Goal: Information Seeking & Learning: Learn about a topic

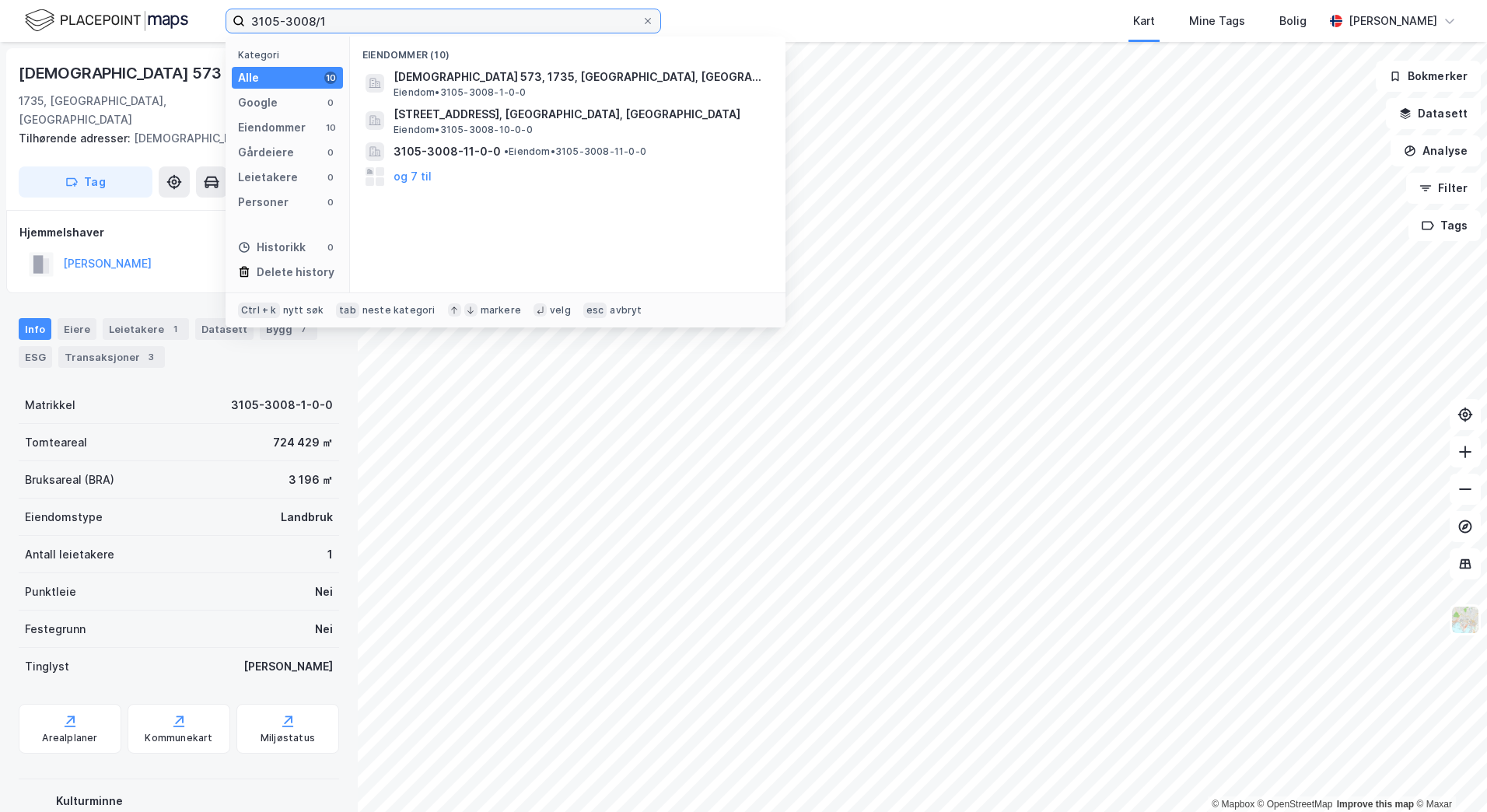
drag, startPoint x: 328, startPoint y: 21, endPoint x: 223, endPoint y: 23, distance: 105.0
click at [223, 23] on div "3105-3008/1 Kategori Alle 10 Google 0 Eiendommer 10 Gårdeiere 0 Leietakere 0 Pe…" at bounding box center [743, 21] width 1487 height 42
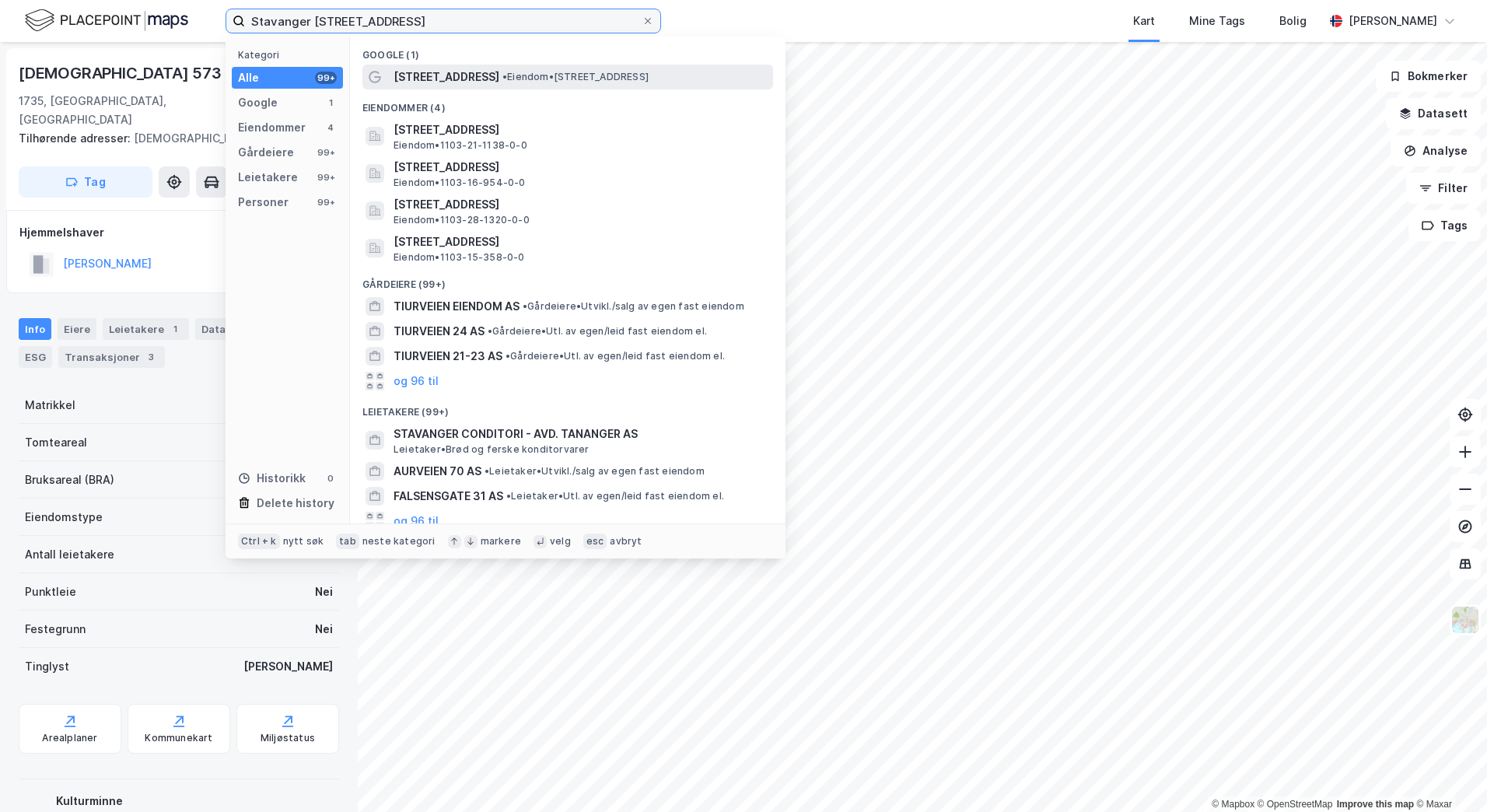
type input "Stavanger [STREET_ADDRESS]"
click at [502, 73] on span "• Eiendom • [STREET_ADDRESS]" at bounding box center [575, 77] width 147 height 13
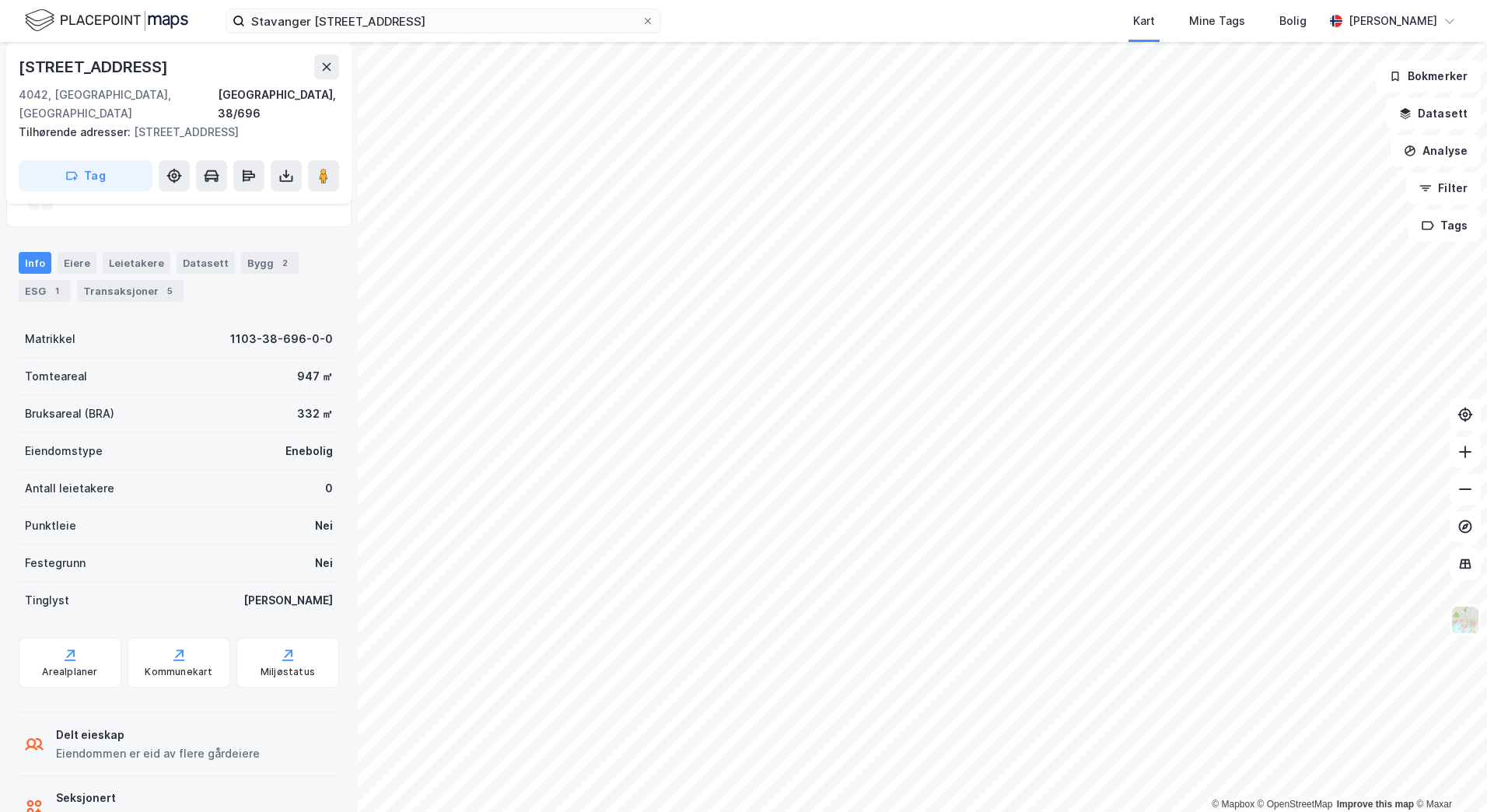
scroll to position [322, 0]
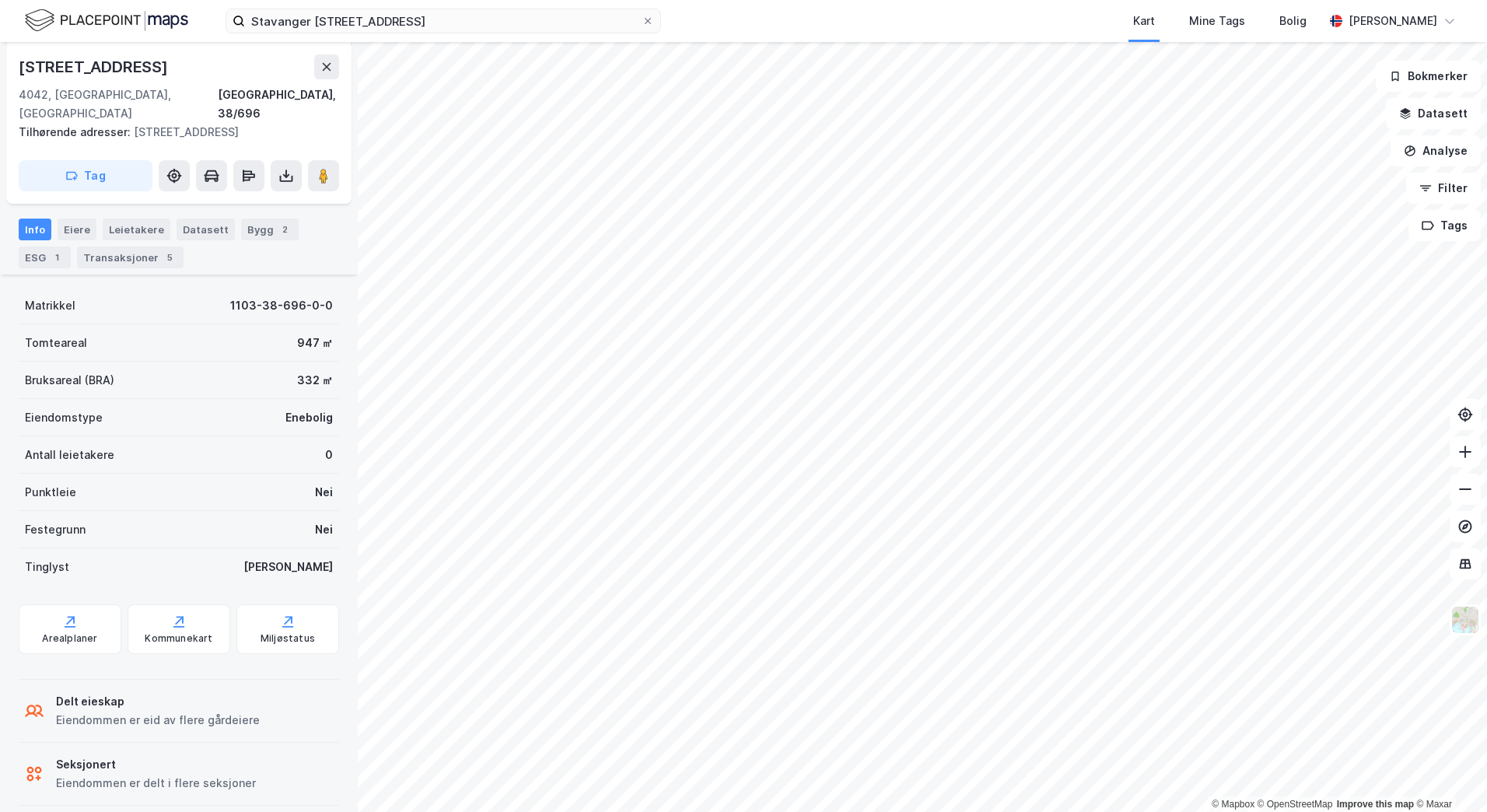
click at [36, 702] on icon at bounding box center [34, 711] width 19 height 19
click at [34, 705] on icon at bounding box center [31, 710] width 10 height 10
click at [71, 692] on div "Delt eieskap" at bounding box center [158, 702] width 204 height 19
click at [71, 632] on div "Arealplaner" at bounding box center [70, 639] width 55 height 13
click at [322, 168] on image at bounding box center [324, 176] width 10 height 16
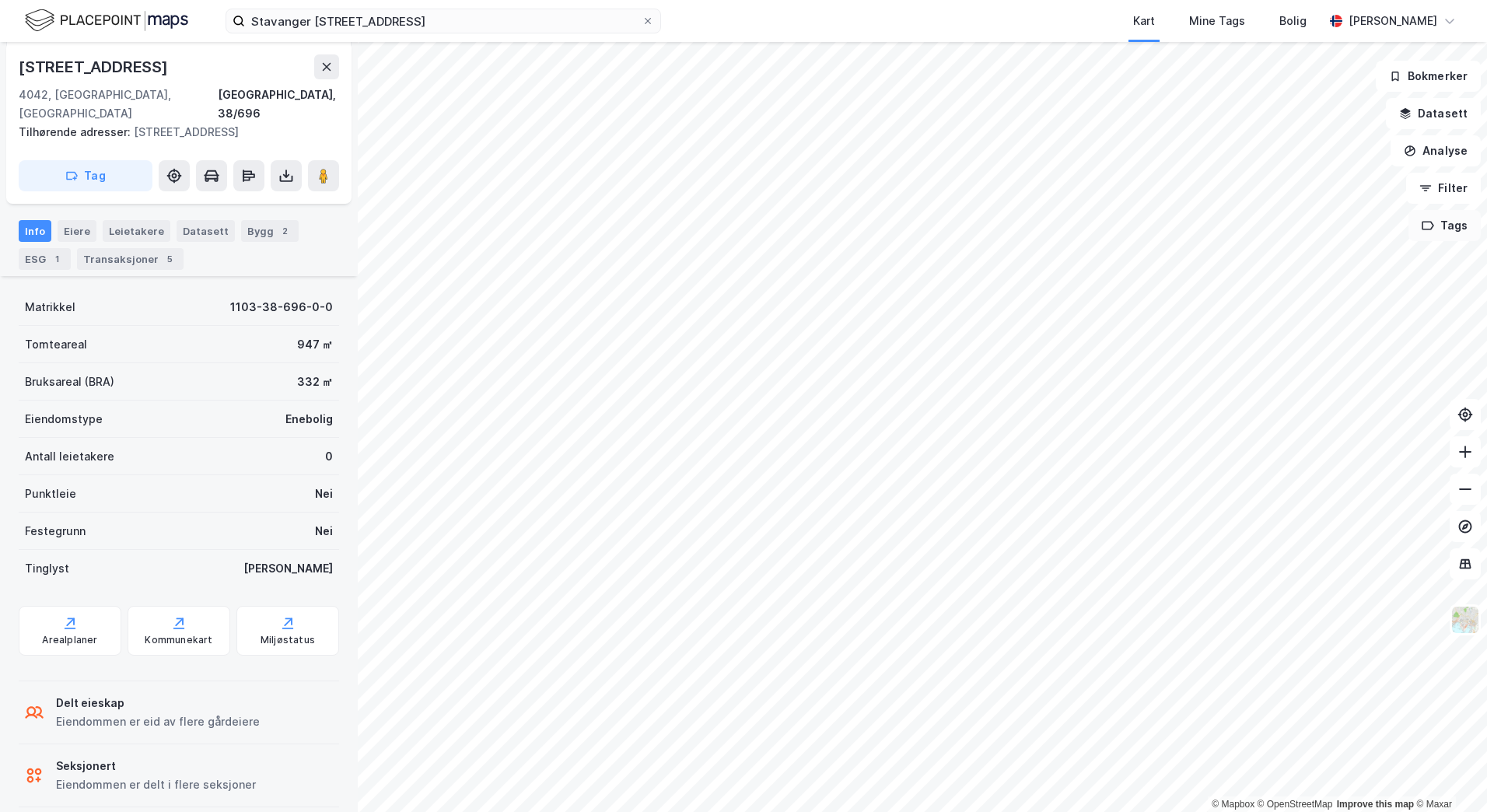
scroll to position [0, 0]
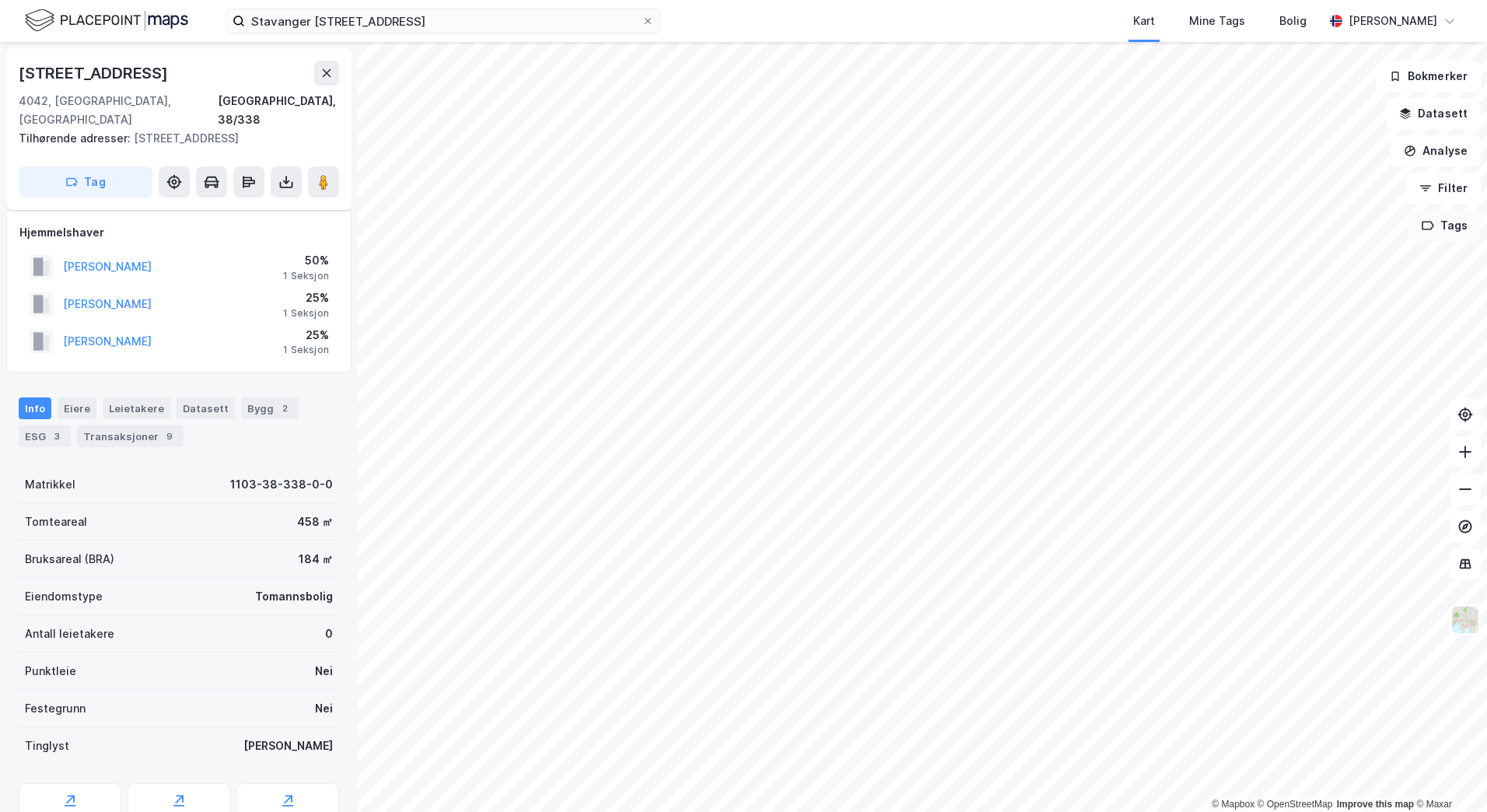
scroll to position [179, 0]
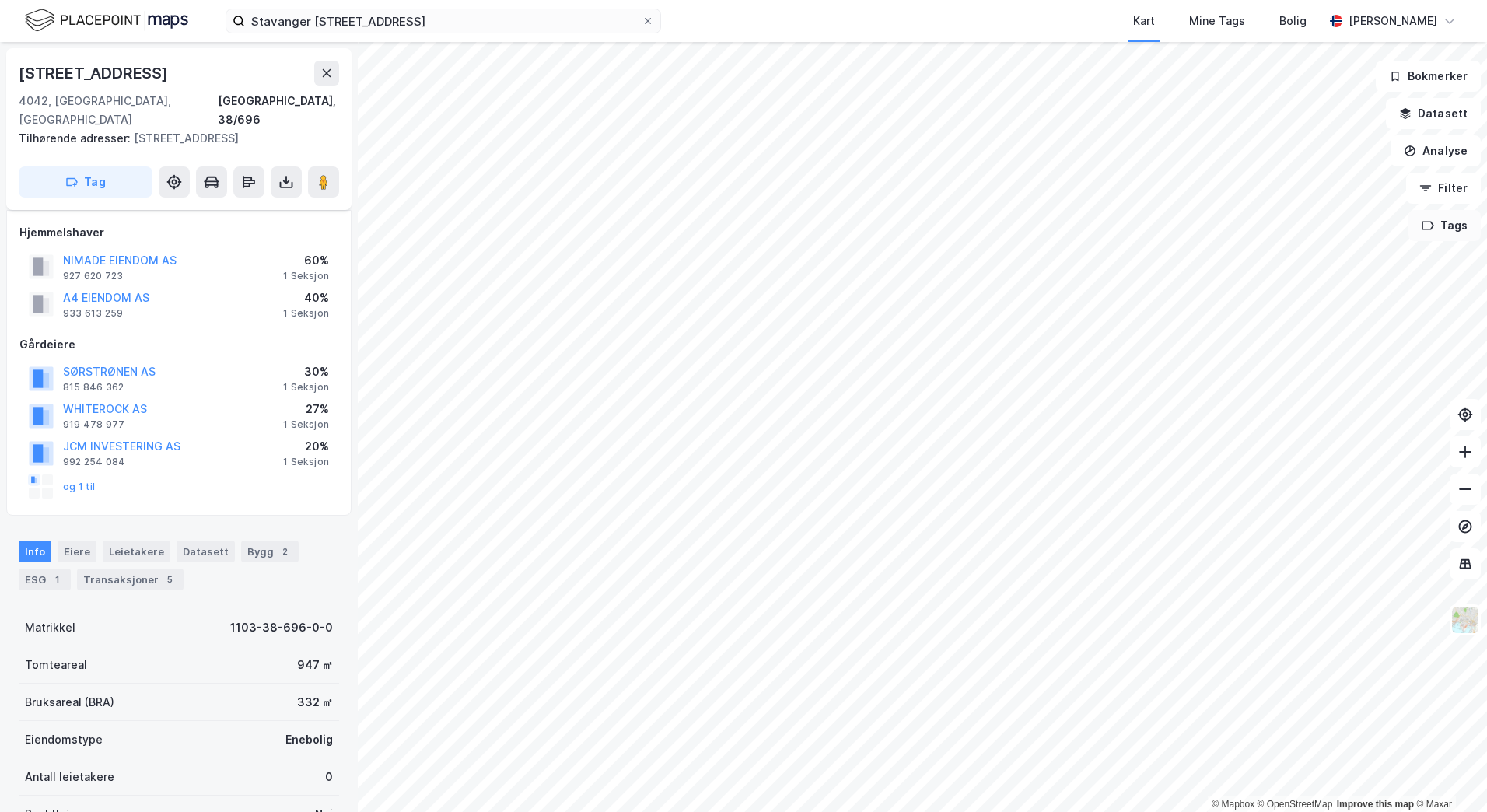
scroll to position [179, 0]
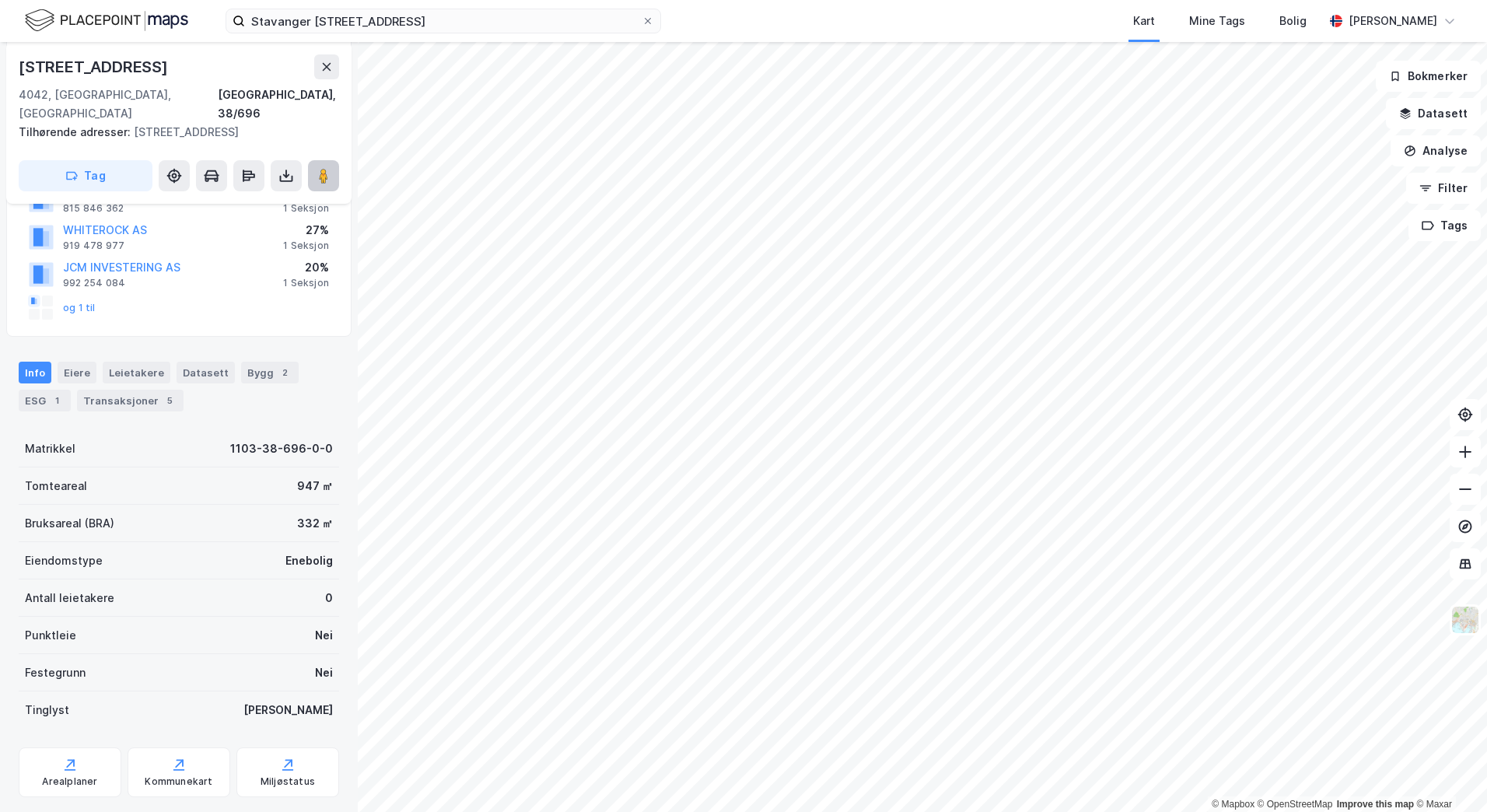
click at [328, 168] on image at bounding box center [324, 176] width 10 height 16
